Goal: Use online tool/utility: Utilize a website feature to perform a specific function

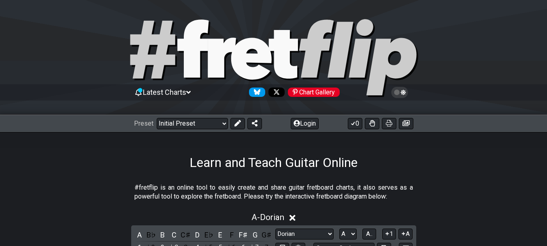
select select "Dorian"
select select "A"
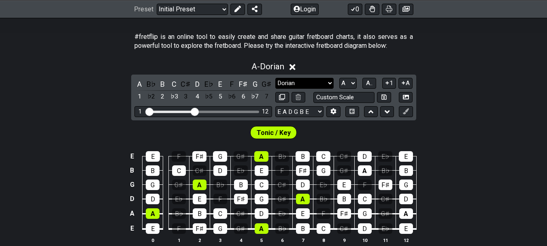
click at [304, 82] on select "Minor Pentatonic Click to edit Minor Pentatonic Major Pentatonic Minor Blues Ma…" at bounding box center [304, 83] width 58 height 11
select select "Mixolydian"
click at [275, 78] on select "Minor Pentatonic Click to edit Minor Pentatonic Major Pentatonic Minor Blues Ma…" at bounding box center [304, 83] width 58 height 11
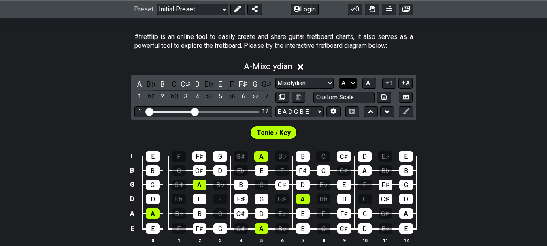
click at [348, 78] on select "A♭ A A♯ B♭ B C C♯ D♭ D D♯ E♭ E F F♯ G♭ G G♯" at bounding box center [347, 83] width 17 height 11
click at [339, 78] on select "A♭ A A♯ B♭ B C C♯ D♭ D D♯ E♭ E F F♯ G♭ G G♯" at bounding box center [347, 83] width 17 height 11
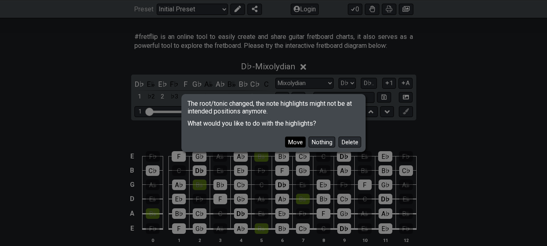
click at [303, 143] on button "Move" at bounding box center [295, 141] width 21 height 11
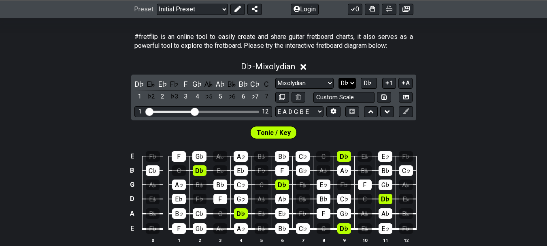
click at [350, 85] on select "A♭ A A♯ B♭ B C C♯ D♭ D D♯ E♭ E F F♯ G♭ G G♯" at bounding box center [347, 83] width 17 height 11
select select "D"
click at [339, 78] on select "A♭ A A♯ B♭ B C C♯ D♭ D D♯ E♭ E F F♯ G♭ G G♯" at bounding box center [347, 83] width 17 height 11
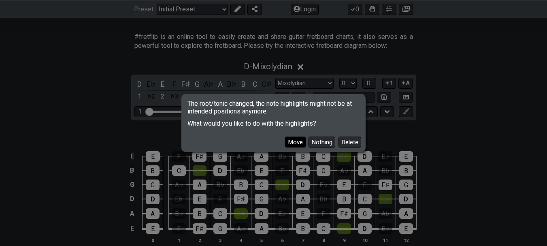
click at [294, 141] on button "Move" at bounding box center [295, 141] width 21 height 11
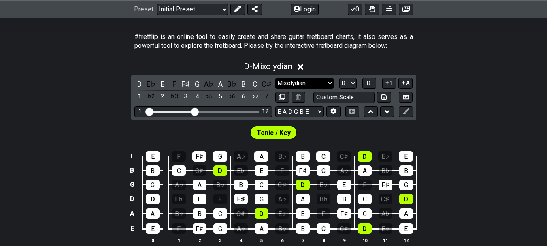
click at [312, 80] on select "Minor Pentatonic Click to edit Minor Pentatonic Major Pentatonic Minor Blues Ma…" at bounding box center [304, 83] width 58 height 11
select select "Lydian"
click at [275, 78] on select "Minor Pentatonic Click to edit Minor Pentatonic Major Pentatonic Minor Blues Ma…" at bounding box center [304, 83] width 58 height 11
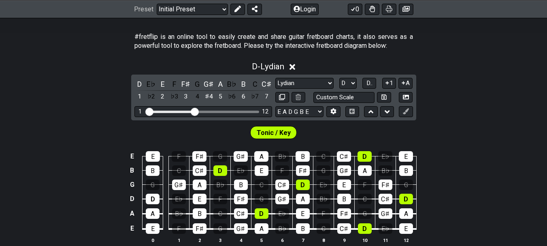
click at [349, 75] on div "D E♭ E F F♯ G G♯ A B♭ B C C♯ 1 ♭2 2 ♭3 3 4 ♯4 5 ♭6 6 ♭7 7 Minor Pentatonic Clic…" at bounding box center [273, 98] width 285 height 46
click at [349, 82] on select "A♭ A A♯ B♭ B C C♯ D♭ D D♯ E♭ E F F♯ G♭ G G♯" at bounding box center [347, 83] width 17 height 11
select select "G"
click at [339, 78] on select "A♭ A A♯ B♭ B C C♯ D♭ D D♯ E♭ E F F♯ G♭ G G♯" at bounding box center [347, 83] width 17 height 11
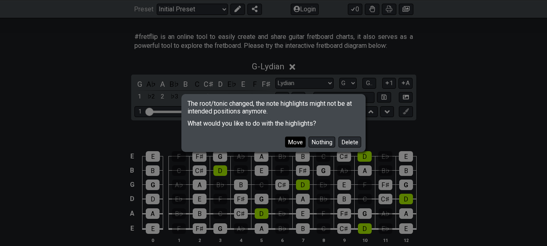
click at [294, 143] on button "Move" at bounding box center [295, 141] width 21 height 11
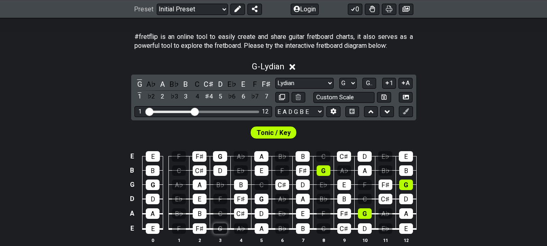
click at [219, 228] on div "G" at bounding box center [220, 228] width 14 height 11
click at [303, 81] on select "Minor Pentatonic Click to edit Minor Pentatonic Major Pentatonic Minor Blues Ma…" at bounding box center [304, 83] width 58 height 11
select select "Mixolydian"
click at [275, 78] on select "Minor Pentatonic Click to edit Minor Pentatonic Major Pentatonic Minor Blues Ma…" at bounding box center [304, 83] width 58 height 11
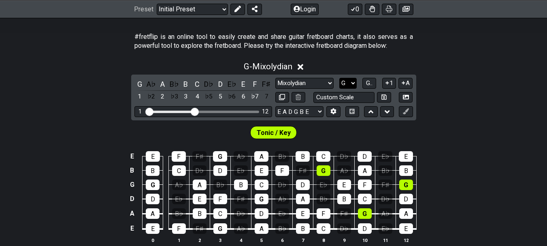
click at [347, 83] on select "A♭ A A♯ B♭ B C C♯ D♭ D D♯ E♭ E F F♯ G♭ G G♯" at bounding box center [347, 83] width 17 height 11
select select "C"
click at [339, 78] on select "A♭ A A♯ B♭ B C C♯ D♭ D D♯ E♭ E F F♯ G♭ G G♯" at bounding box center [347, 83] width 17 height 11
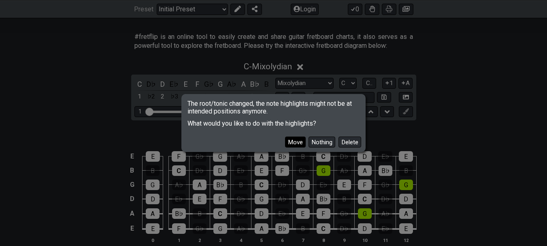
click at [296, 146] on button "Move" at bounding box center [295, 141] width 21 height 11
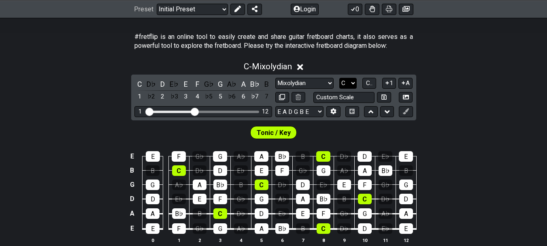
click at [345, 83] on select "A♭ A A♯ B♭ B C C♯ D♭ D D♯ E♭ E F F♯ G♭ G G♯" at bounding box center [347, 83] width 17 height 11
click at [315, 82] on select "Minor Pentatonic Click to edit Minor Pentatonic Major Pentatonic Minor Blues Ma…" at bounding box center [304, 83] width 58 height 11
select select "Superlocrian / Altered"
click at [275, 78] on select "Minor Pentatonic Click to edit Minor Pentatonic Major Pentatonic Minor Blues Ma…" at bounding box center [304, 83] width 58 height 11
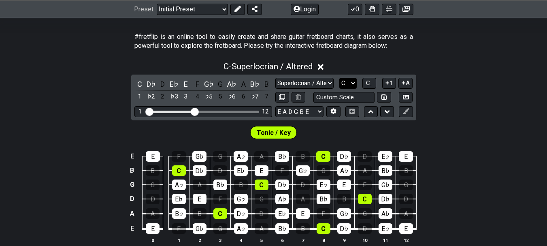
click at [352, 81] on select "A♭ A A♯ B♭ B C C♯ D♭ D D♯ E♭ E F F♯ G♭ G G♯" at bounding box center [347, 83] width 17 height 11
click at [339, 78] on select "A♭ A A♯ B♭ B C C♯ D♭ D D♯ E♭ E F F♯ G♭ G G♯" at bounding box center [347, 83] width 17 height 11
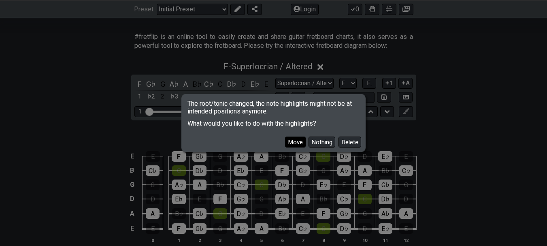
click at [297, 140] on button "Move" at bounding box center [295, 141] width 21 height 11
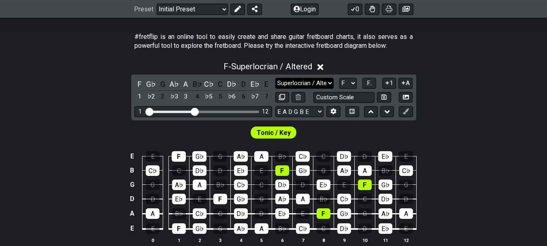
drag, startPoint x: 309, startPoint y: 81, endPoint x: 309, endPoint y: 85, distance: 4.1
click at [309, 81] on select "Minor Pentatonic Click to edit Minor Pentatonic Major Pentatonic Minor Blues Ma…" at bounding box center [304, 83] width 58 height 11
click at [345, 81] on select "A♭ A A♯ B♭ B C C♯ D♭ D D♯ E♭ E F F♯ G♭ G G♯" at bounding box center [347, 83] width 17 height 11
select select "F#"
click at [339, 78] on select "A♭ A A♯ B♭ B C C♯ D♭ D D♯ E♭ E F F♯ G♭ G G♯" at bounding box center [347, 83] width 17 height 11
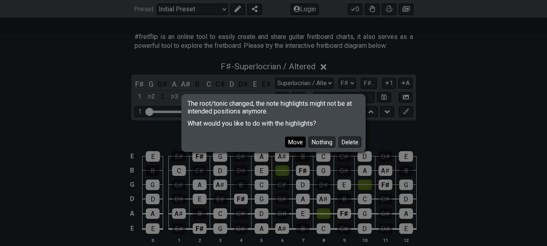
click at [295, 141] on button "Move" at bounding box center [295, 141] width 21 height 11
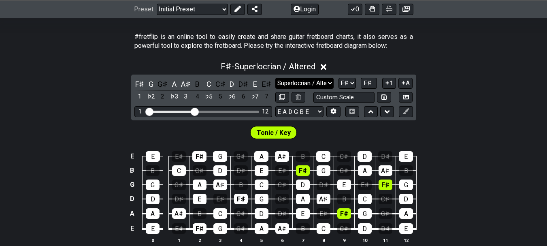
click at [324, 85] on select "Minor Pentatonic Click to edit Minor Pentatonic Major Pentatonic Minor Blues Ma…" at bounding box center [304, 83] width 58 height 11
select select "Mixolydian"
click at [275, 78] on select "Minor Pentatonic Click to edit Minor Pentatonic Major Pentatonic Minor Blues Ma…" at bounding box center [304, 83] width 58 height 11
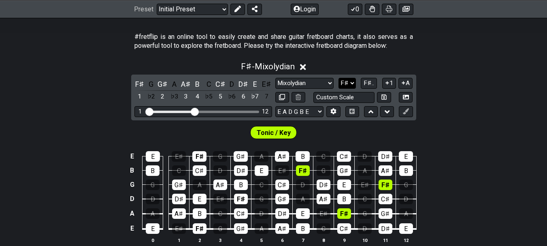
click at [350, 85] on select "A♭ A A♯ B♭ B C C♯ D♭ D D♯ E♭ E F F♯ G♭ G G♯" at bounding box center [347, 83] width 17 height 11
select select "B"
click at [339, 78] on select "A♭ A A♯ B♭ B C C♯ D♭ D D♯ E♭ E F F♯ G♭ G G♯" at bounding box center [347, 83] width 17 height 11
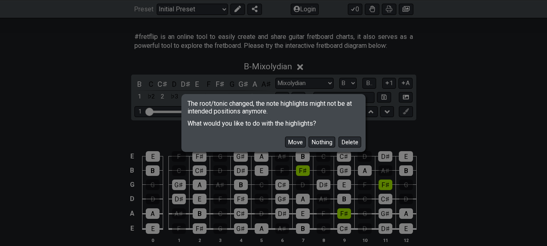
click at [297, 139] on button "Move" at bounding box center [295, 141] width 21 height 11
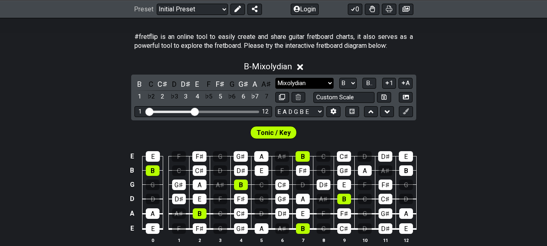
click at [314, 80] on select "Minor Pentatonic Click to edit Minor Pentatonic Major Pentatonic Minor Blues Ma…" at bounding box center [304, 83] width 58 height 11
click at [275, 78] on select "Minor Pentatonic Click to edit Minor Pentatonic Major Pentatonic Minor Blues Ma…" at bounding box center [304, 83] width 58 height 11
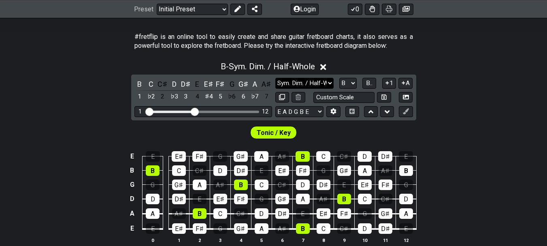
click at [316, 78] on select "Minor Pentatonic Click to edit Minor Pentatonic Major Pentatonic Minor Blues Ma…" at bounding box center [304, 83] width 58 height 11
select select "Mixolydian"
click at [275, 78] on select "Minor Pentatonic Click to edit Minor Pentatonic Major Pentatonic Minor Blues Ma…" at bounding box center [304, 83] width 58 height 11
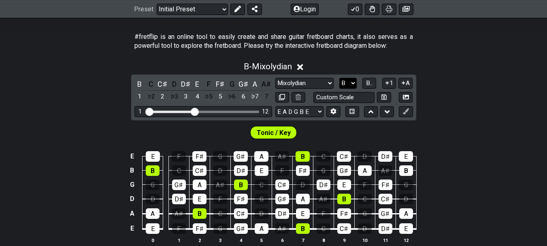
click at [345, 81] on select "A♭ A A♯ B♭ B C C♯ D♭ D D♯ E♭ E F F♯ G♭ G G♯" at bounding box center [347, 83] width 17 height 11
select select "E"
click at [339, 78] on select "A♭ A A♯ B♭ B C C♯ D♭ D D♯ E♭ E F F♯ G♭ G G♯" at bounding box center [347, 83] width 17 height 11
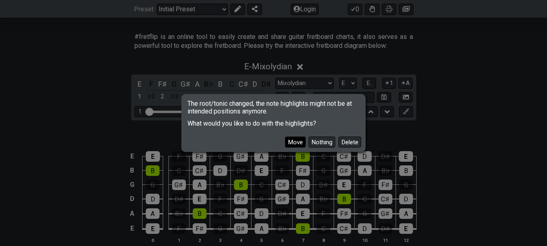
click at [292, 140] on button "Move" at bounding box center [295, 141] width 21 height 11
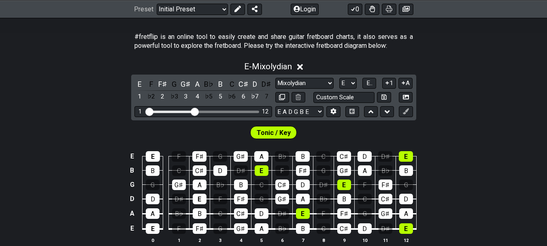
click at [444, 54] on section "#fretflip is an online tool to easily create and share guitar fretboard charts,…" at bounding box center [273, 43] width 547 height 28
click at [315, 83] on select "Minor Pentatonic Click to edit Minor Pentatonic Major Pentatonic Minor Blues Ma…" at bounding box center [304, 83] width 58 height 11
select select "Dorian"
click at [275, 78] on select "Minor Pentatonic Click to edit Minor Pentatonic Major Pentatonic Minor Blues Ma…" at bounding box center [304, 83] width 58 height 11
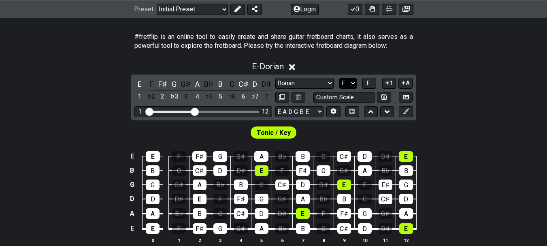
click at [355, 80] on select "A♭ A A♯ B♭ B C C♯ D♭ D D♯ E♭ E F F♯ G♭ G G♯" at bounding box center [347, 83] width 17 height 11
select select "D"
click at [339, 78] on select "A♭ A A♯ B♭ B C C♯ D♭ D D♯ E♭ E F F♯ G♭ G G♯" at bounding box center [347, 83] width 17 height 11
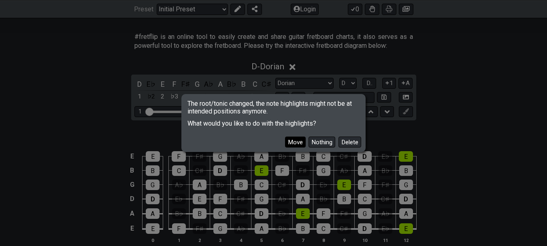
click at [292, 140] on button "Move" at bounding box center [295, 141] width 21 height 11
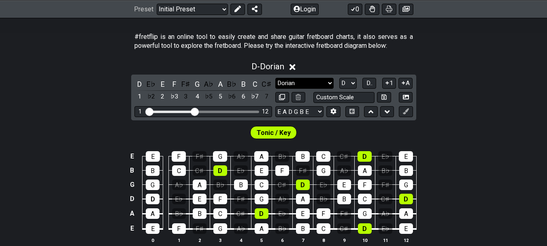
click at [295, 80] on select "Minor Pentatonic Click to edit Minor Pentatonic Major Pentatonic Minor Blues Ma…" at bounding box center [304, 83] width 58 height 11
select select "Mixolydian"
click at [275, 78] on select "Minor Pentatonic Click to edit Minor Pentatonic Major Pentatonic Minor Blues Ma…" at bounding box center [304, 83] width 58 height 11
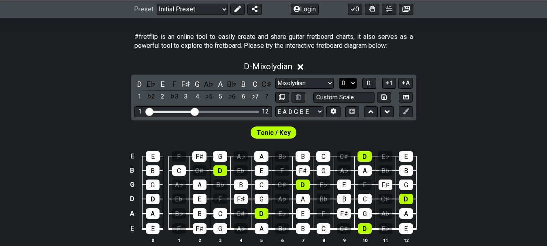
click at [347, 78] on select "A♭ A A♯ B♭ B C C♯ D♭ D D♯ E♭ E F F♯ G♭ G G♯" at bounding box center [347, 83] width 17 height 11
click at [339, 78] on select "A♭ A A♯ B♭ B C C♯ D♭ D D♯ E♭ E F F♯ G♭ G G♯" at bounding box center [347, 83] width 17 height 11
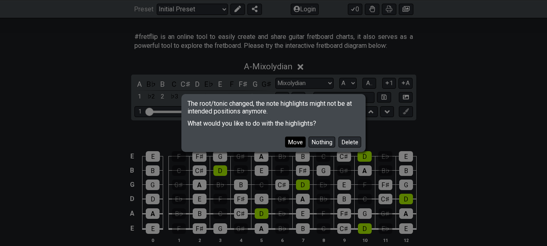
click at [291, 140] on button "Move" at bounding box center [295, 141] width 21 height 11
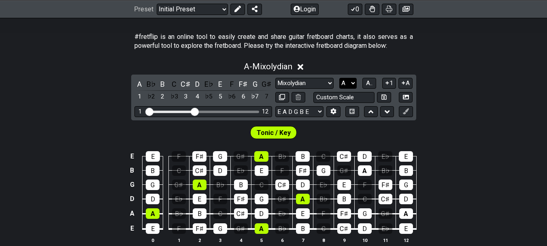
click at [347, 81] on select "A♭ A A♯ B♭ B C C♯ D♭ D D♯ E♭ E F F♯ G♭ G G♯" at bounding box center [347, 83] width 17 height 11
select select "D"
click at [339, 78] on select "A♭ A A♯ B♭ B C C♯ D♭ D D♯ E♭ E F F♯ G♭ G G♯" at bounding box center [347, 83] width 17 height 11
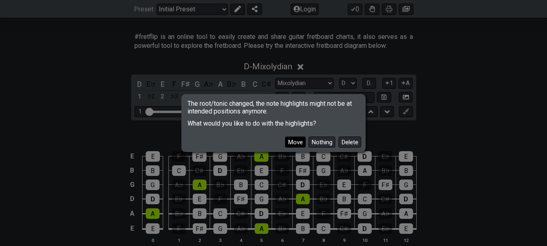
click at [289, 142] on button "Move" at bounding box center [295, 141] width 21 height 11
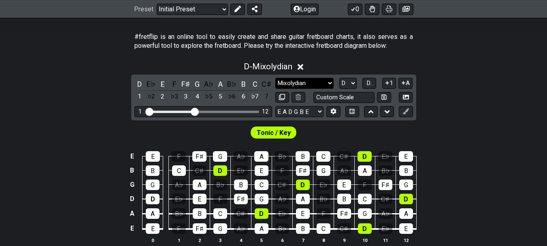
click at [307, 81] on select "Minor Pentatonic Click to edit Minor Pentatonic Major Pentatonic Minor Blues Ma…" at bounding box center [304, 83] width 58 height 11
select select "Dorian"
click at [275, 78] on select "Minor Pentatonic Click to edit Minor Pentatonic Major Pentatonic Minor Blues Ma…" at bounding box center [304, 83] width 58 height 11
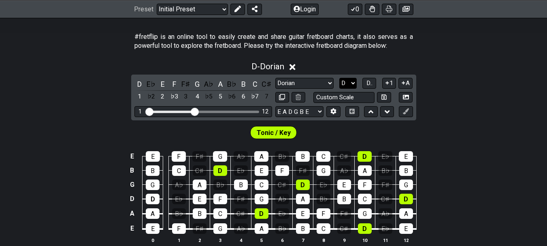
click at [349, 87] on select "A♭ A A♯ B♭ B C C♯ D♭ D D♯ E♭ E F F♯ G♭ G G♯" at bounding box center [347, 83] width 17 height 11
select select "G"
click at [339, 78] on select "A♭ A A♯ B♭ B C C♯ D♭ D D♯ E♭ E F F♯ G♭ G G♯" at bounding box center [347, 83] width 17 height 11
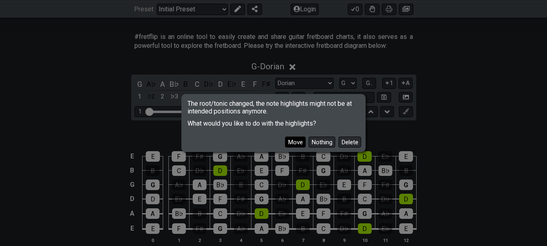
click at [296, 144] on button "Move" at bounding box center [295, 141] width 21 height 11
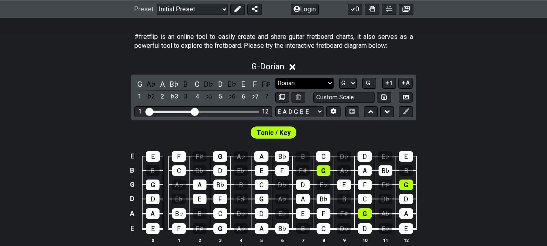
click at [313, 78] on div "G A♭ A B♭ B C D♭ D E♭ E F F♯ 1 ♭2 2 ♭3 3 4 ♭5 5 ♭6 6 ♭7 7 Minor Pentatonic Clic…" at bounding box center [273, 98] width 285 height 46
click at [313, 80] on select "Minor Pentatonic Click to edit Minor Pentatonic Major Pentatonic Minor Blues Ma…" at bounding box center [304, 83] width 58 height 11
select select "Lydian"
click at [275, 78] on select "Minor Pentatonic Click to edit Minor Pentatonic Major Pentatonic Minor Blues Ma…" at bounding box center [304, 83] width 58 height 11
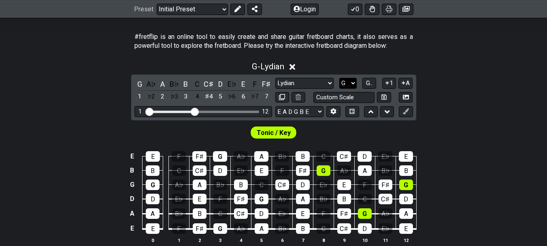
click at [345, 82] on select "A♭ A A♯ B♭ B C C♯ D♭ D D♯ E♭ E F F♯ G♭ G G♯" at bounding box center [347, 83] width 17 height 11
select select "E"
click at [339, 78] on select "A♭ A A♯ B♭ B C C♯ D♭ D D♯ E♭ E F F♯ G♭ G G♯" at bounding box center [347, 83] width 17 height 11
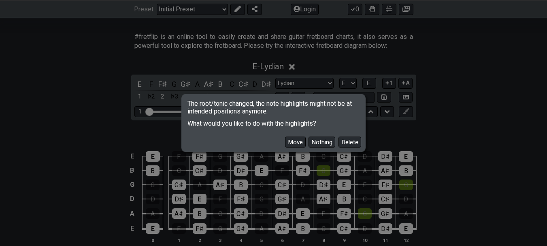
click at [294, 142] on button "Move" at bounding box center [295, 141] width 21 height 11
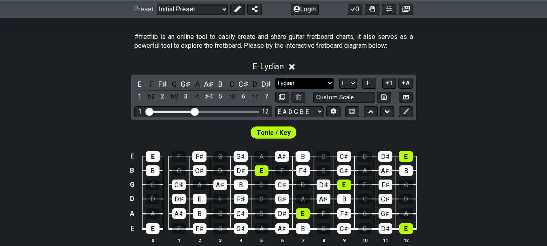
click at [318, 80] on select "Minor Pentatonic Click to edit Minor Pentatonic Major Pentatonic Minor Blues Ma…" at bounding box center [304, 83] width 58 height 11
select select "Mixolydian"
click at [275, 78] on select "Minor Pentatonic Click to edit Minor Pentatonic Major Pentatonic Minor Blues Ma…" at bounding box center [304, 83] width 58 height 11
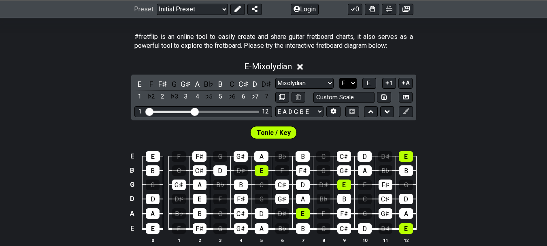
click at [349, 82] on select "A♭ A A♯ B♭ B C C♯ D♭ D D♯ E♭ E F F♯ G♭ G G♯" at bounding box center [347, 83] width 17 height 11
select select "A"
click at [339, 78] on select "A♭ A A♯ B♭ B C C♯ D♭ D D♯ E♭ E F F♯ G♭ G G♯" at bounding box center [347, 83] width 17 height 11
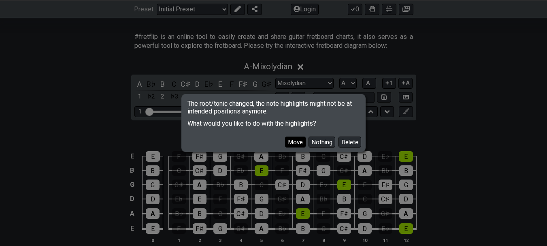
click at [300, 139] on button "Move" at bounding box center [295, 141] width 21 height 11
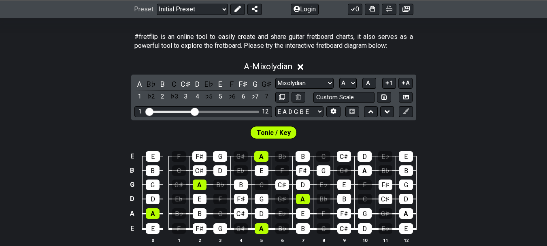
click at [299, 76] on div "A B♭ B C C♯ D E♭ E F F♯ G G♯ 1 ♭2 2 ♭3 3 4 ♭5 5 ♭6 6 ♭7 7 Minor Pentatonic Clic…" at bounding box center [273, 98] width 285 height 46
drag, startPoint x: 300, startPoint y: 82, endPoint x: 303, endPoint y: 88, distance: 6.7
click at [300, 82] on select "Minor Pentatonic Click to edit Minor Pentatonic Major Pentatonic Minor Blues Ma…" at bounding box center [304, 83] width 58 height 11
select select "Sym. Dim. / Half-Whole"
click at [275, 78] on select "Minor Pentatonic Click to edit Minor Pentatonic Major Pentatonic Minor Blues Ma…" at bounding box center [304, 83] width 58 height 11
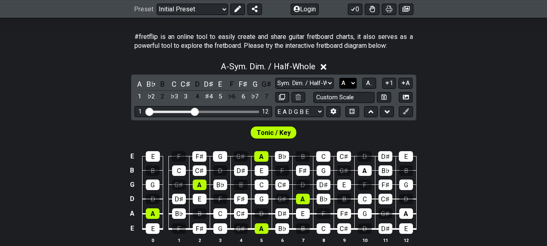
click at [349, 81] on select "A♭ A A♯ B♭ B C C♯ D♭ D D♯ E♭ E F F♯ G♭ G G♯" at bounding box center [347, 83] width 17 height 11
select select "B"
click at [339, 78] on select "A♭ A A♯ B♭ B C C♯ D♭ D D♯ E♭ E F F♯ G♭ G G♯" at bounding box center [347, 83] width 17 height 11
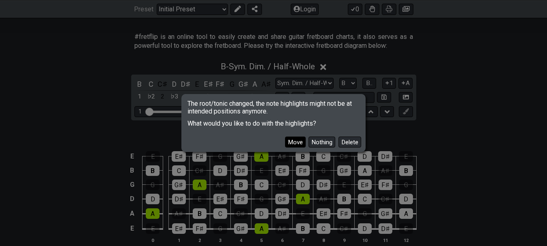
click at [299, 141] on button "Move" at bounding box center [295, 141] width 21 height 11
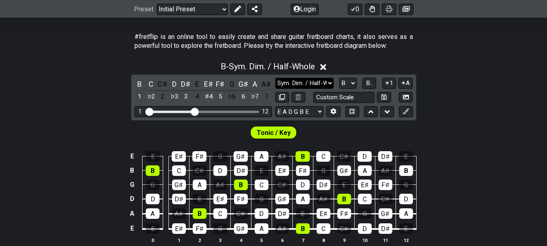
click at [319, 82] on select "Minor Pentatonic Click to edit Minor Pentatonic Major Pentatonic Minor Blues Ma…" at bounding box center [304, 83] width 58 height 11
select select "Whole-Tone"
click at [275, 78] on select "Minor Pentatonic Click to edit Minor Pentatonic Major Pentatonic Minor Blues Ma…" at bounding box center [304, 83] width 58 height 11
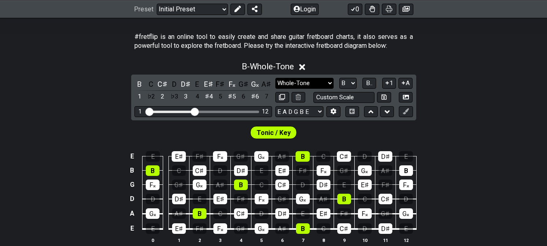
click at [298, 80] on select "Minor Pentatonic Click to edit Minor Pentatonic Major Pentatonic Minor Blues Ma…" at bounding box center [304, 83] width 58 height 11
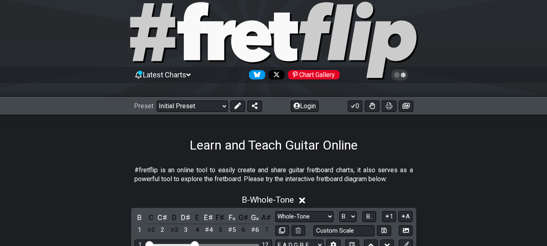
scroll to position [0, 0]
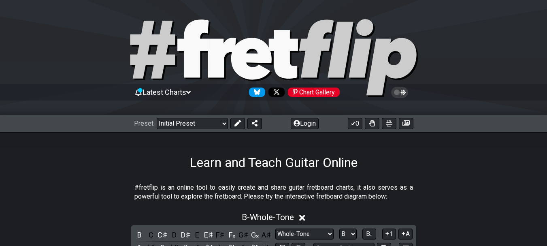
click at [403, 90] on icon at bounding box center [402, 92] width 5 height 6
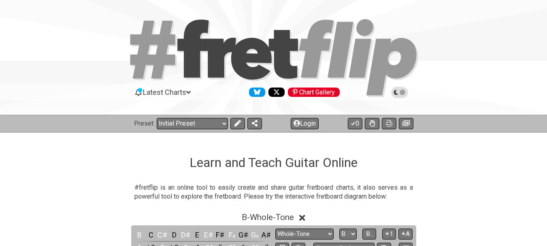
click at [401, 90] on icon at bounding box center [399, 92] width 7 height 7
